Goal: Contribute content

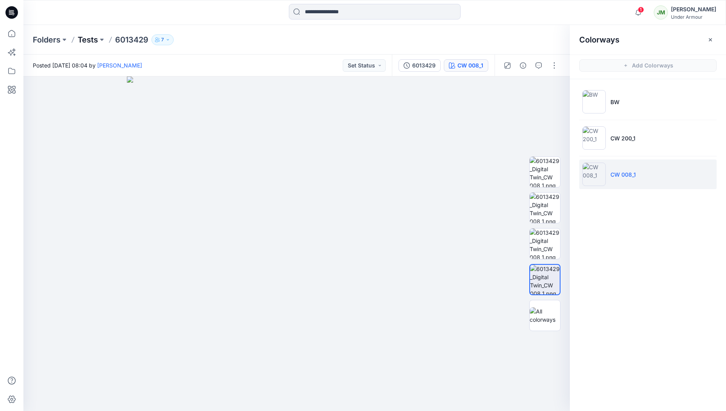
click at [83, 39] on p "Tests" at bounding box center [88, 39] width 20 height 11
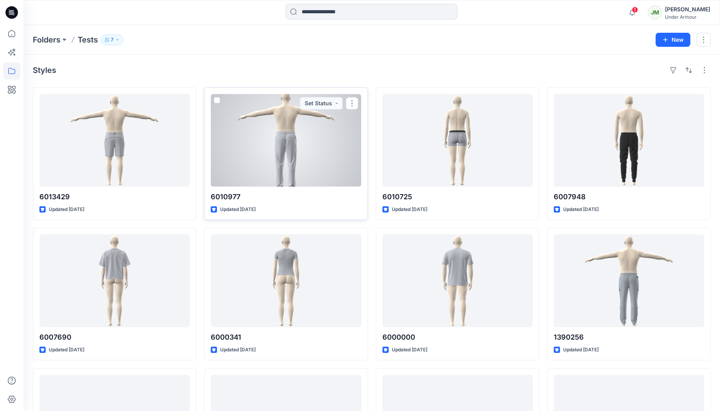
click at [245, 179] on div at bounding box center [286, 140] width 150 height 93
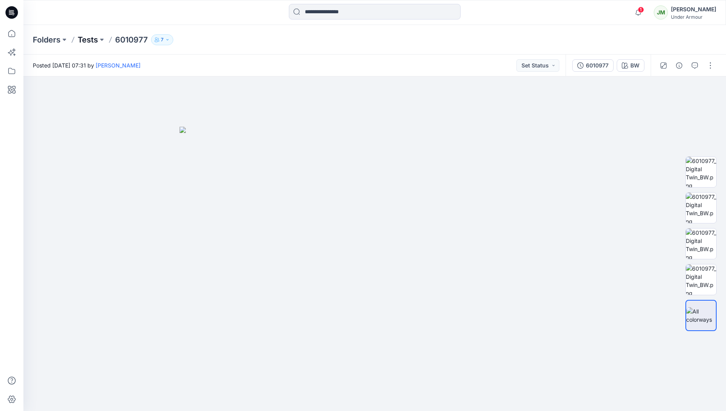
click at [86, 40] on p "Tests" at bounding box center [88, 39] width 20 height 11
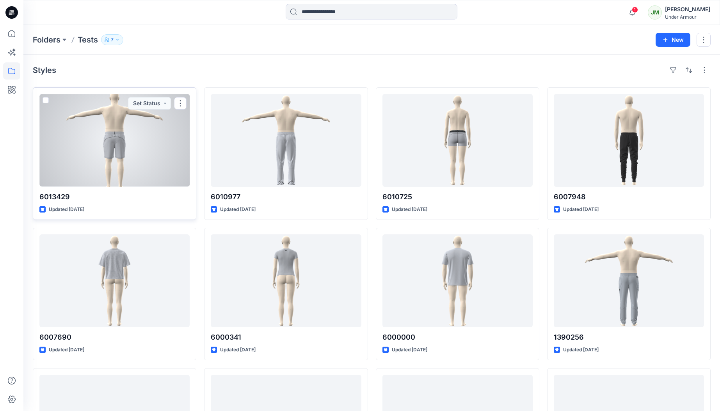
click at [149, 144] on div at bounding box center [114, 140] width 150 height 93
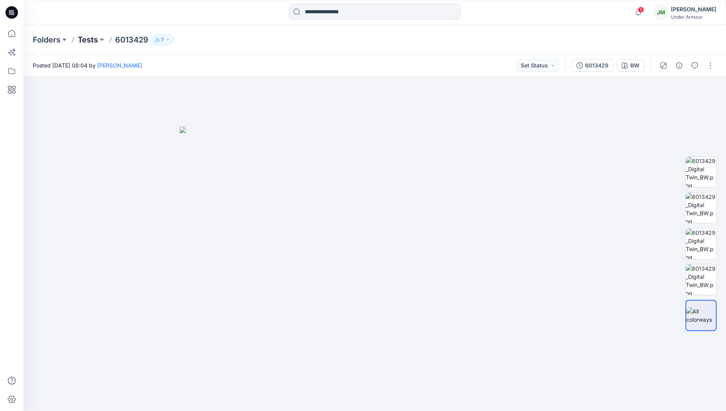
click at [88, 40] on p "Tests" at bounding box center [88, 39] width 20 height 11
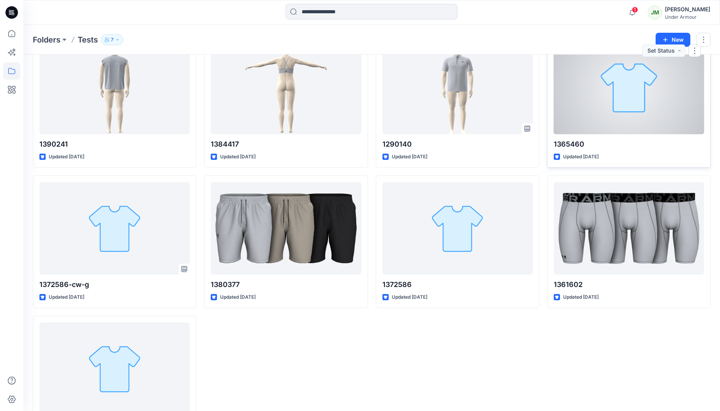
scroll to position [332, 0]
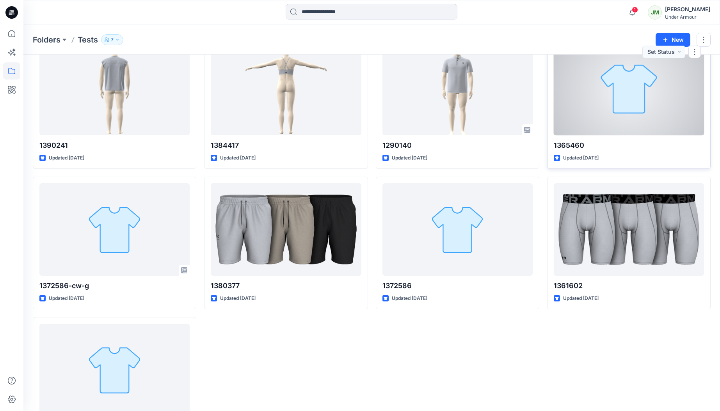
click at [636, 129] on div at bounding box center [629, 89] width 150 height 93
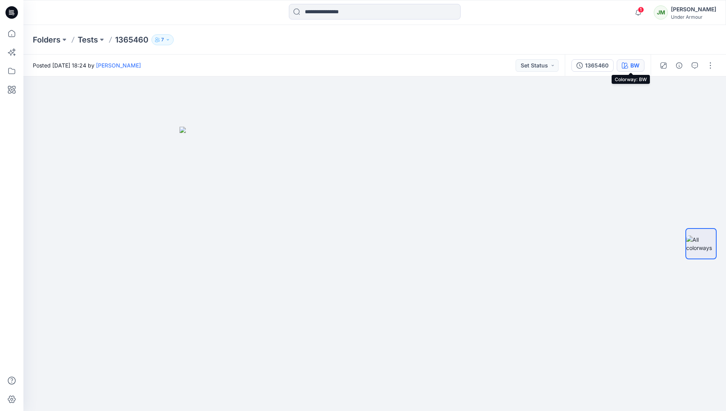
click at [634, 65] on div "BW" at bounding box center [634, 65] width 9 height 9
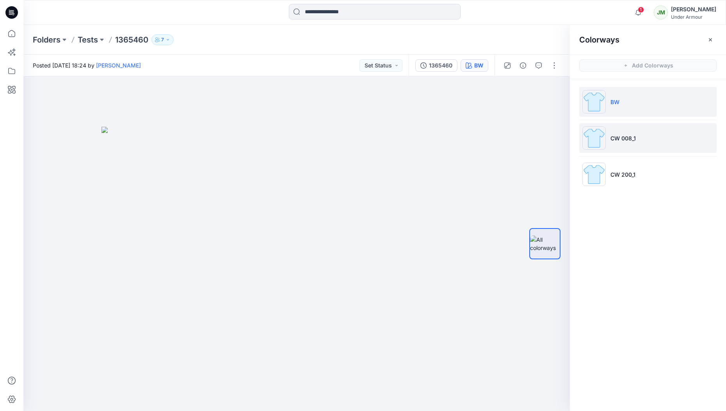
click at [628, 130] on li "CW 008_1" at bounding box center [647, 138] width 137 height 30
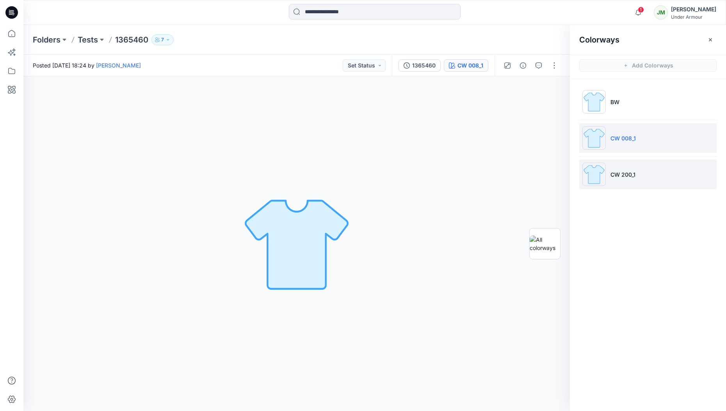
click at [625, 174] on p "CW 200_1" at bounding box center [622, 175] width 25 height 8
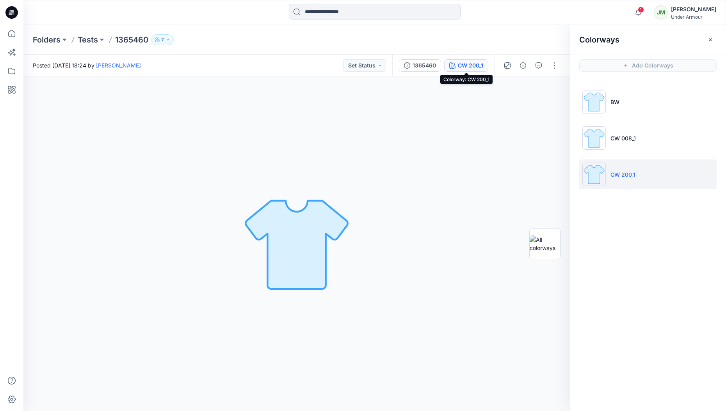
click at [469, 67] on div "CW 200_1" at bounding box center [470, 65] width 25 height 9
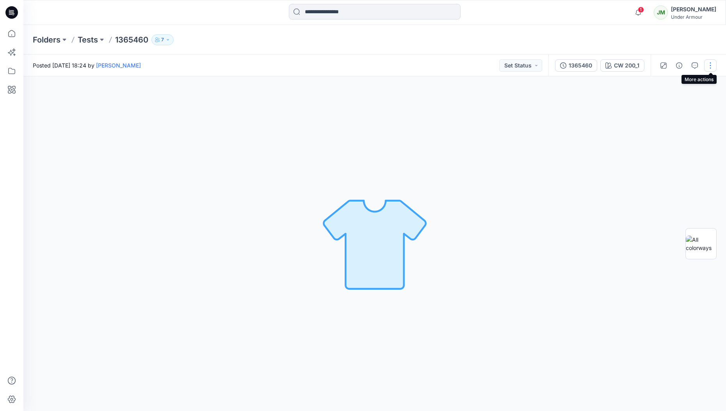
click at [711, 64] on button "button" at bounding box center [710, 65] width 12 height 12
click at [683, 101] on button "Edit" at bounding box center [677, 105] width 72 height 14
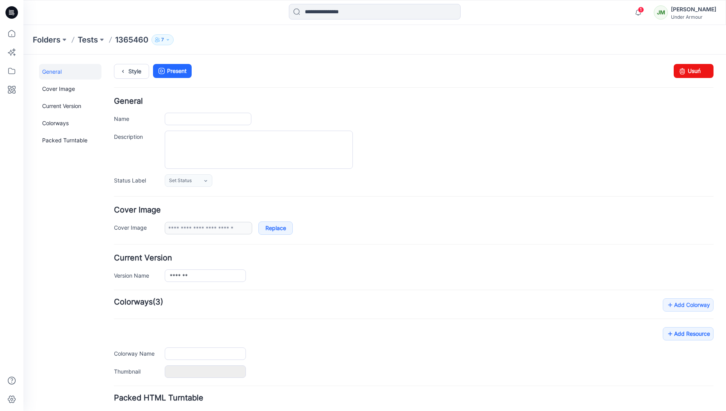
type input "*******"
type input "**"
type input "**********"
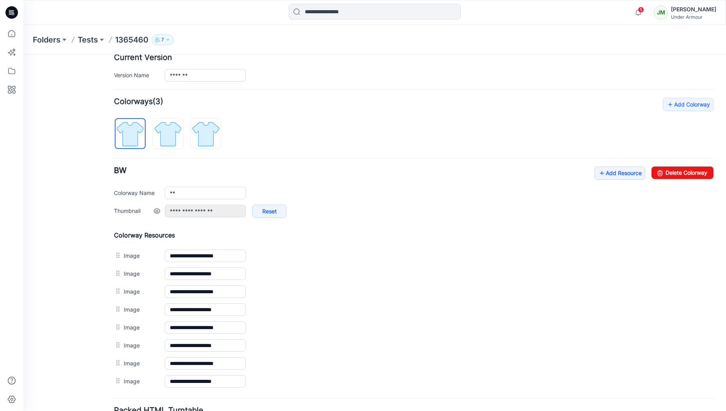
scroll to position [224, 0]
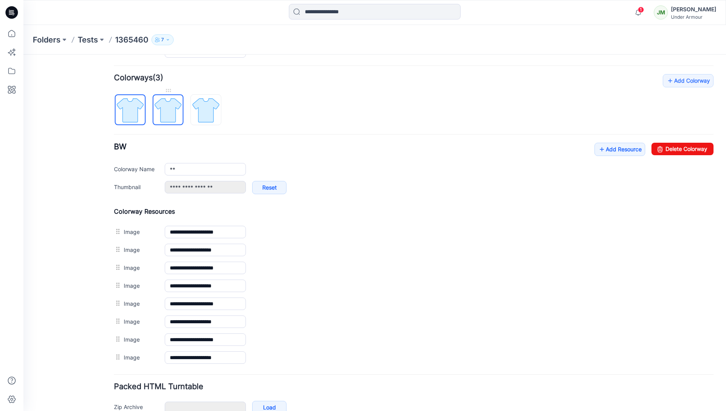
click at [169, 117] on img at bounding box center [167, 110] width 29 height 29
click at [203, 110] on img at bounding box center [205, 110] width 29 height 29
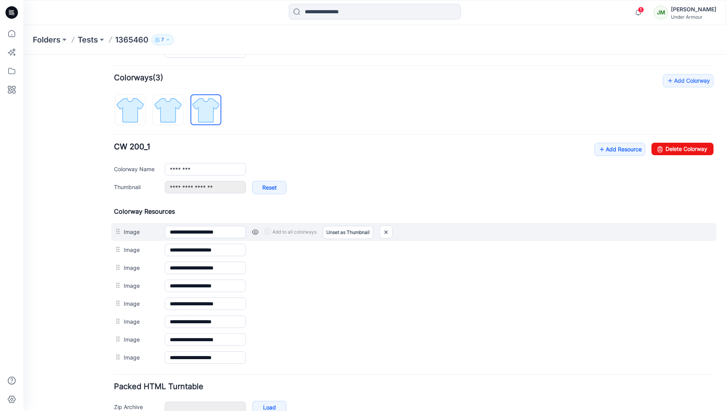
click at [254, 232] on link at bounding box center [255, 232] width 6 height 6
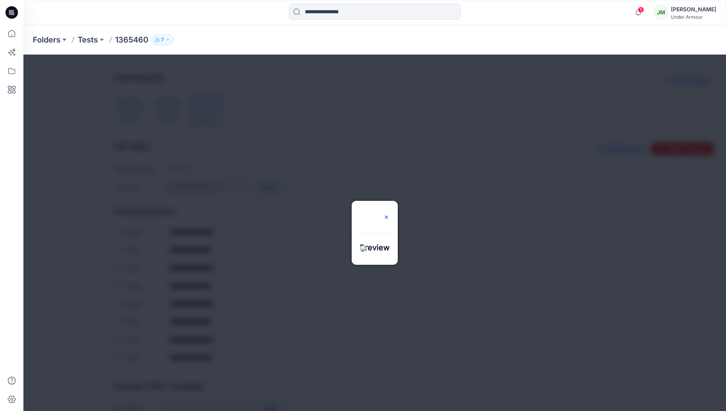
click at [383, 217] on img at bounding box center [386, 217] width 6 height 6
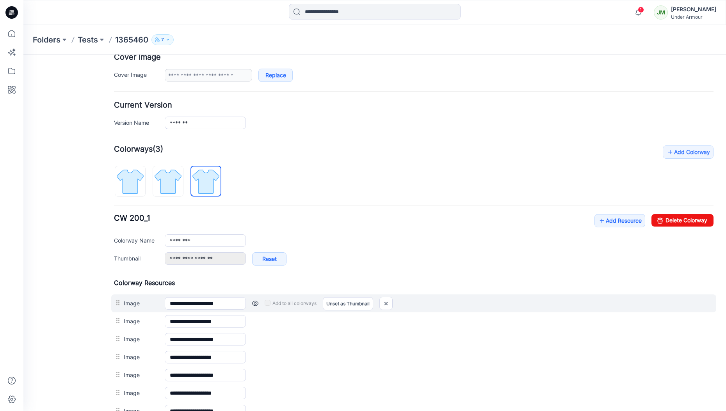
scroll to position [147, 0]
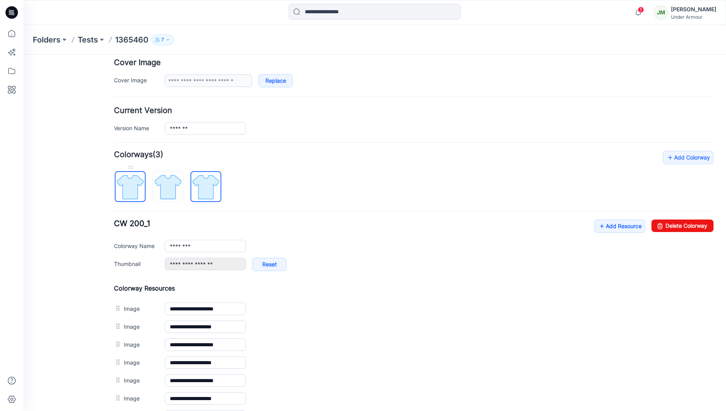
click at [132, 190] on img at bounding box center [129, 186] width 29 height 29
type input "**"
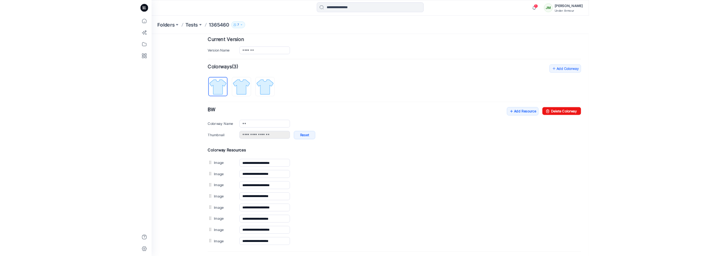
scroll to position [269, 0]
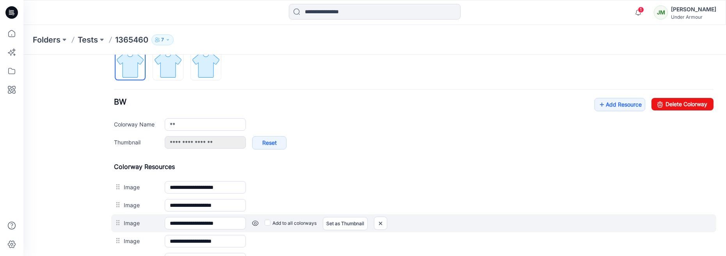
click at [256, 223] on link at bounding box center [255, 223] width 6 height 6
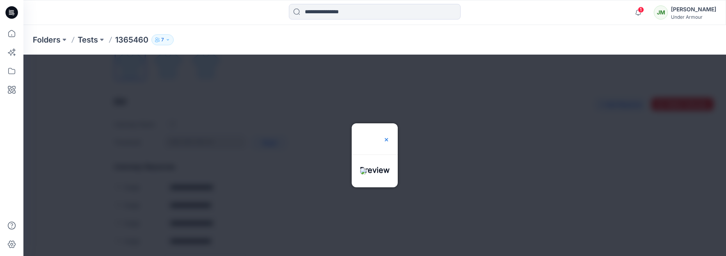
click at [385, 137] on img at bounding box center [386, 140] width 6 height 6
